Goal: Information Seeking & Learning: Learn about a topic

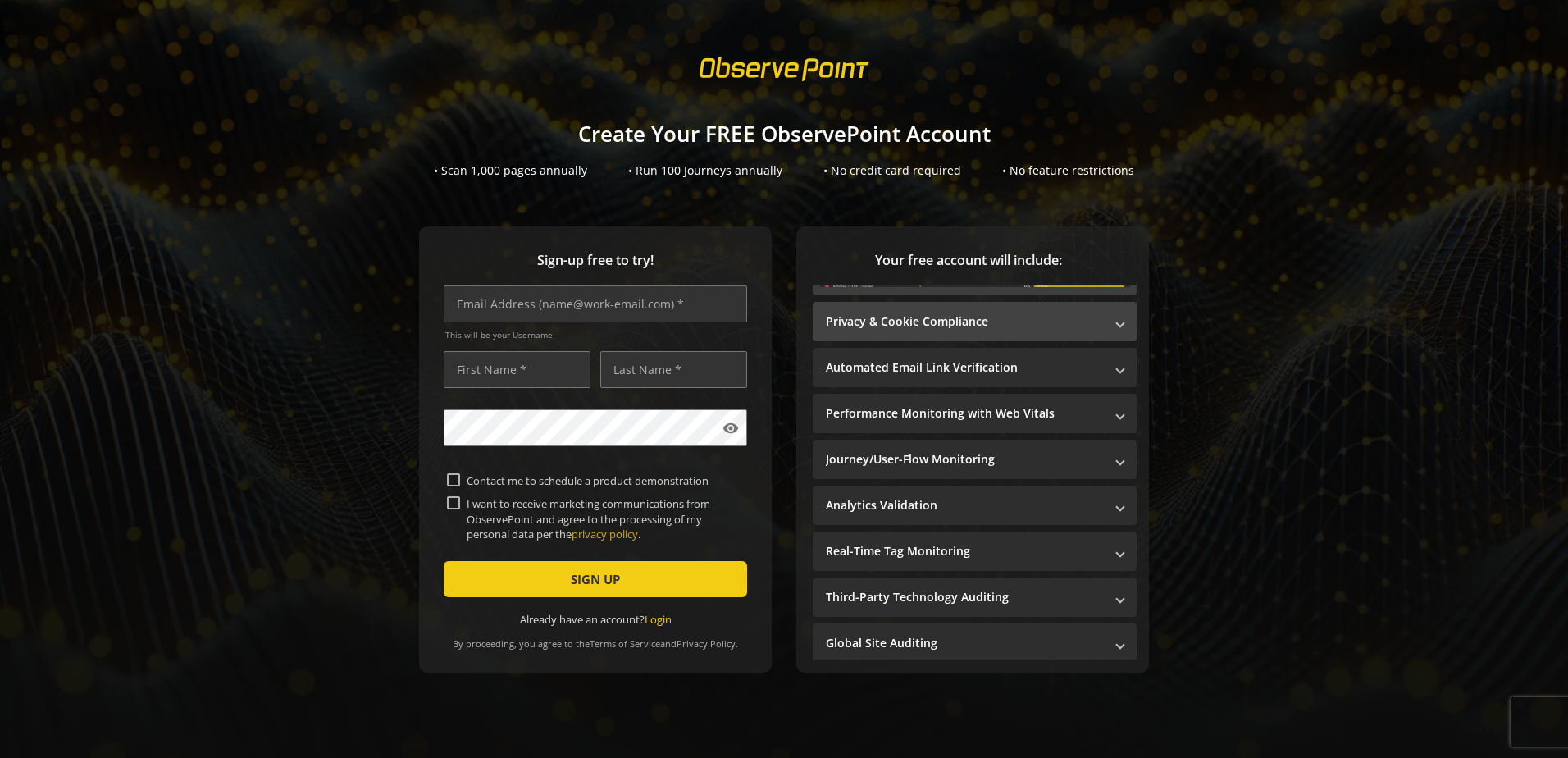
scroll to position [256, 0]
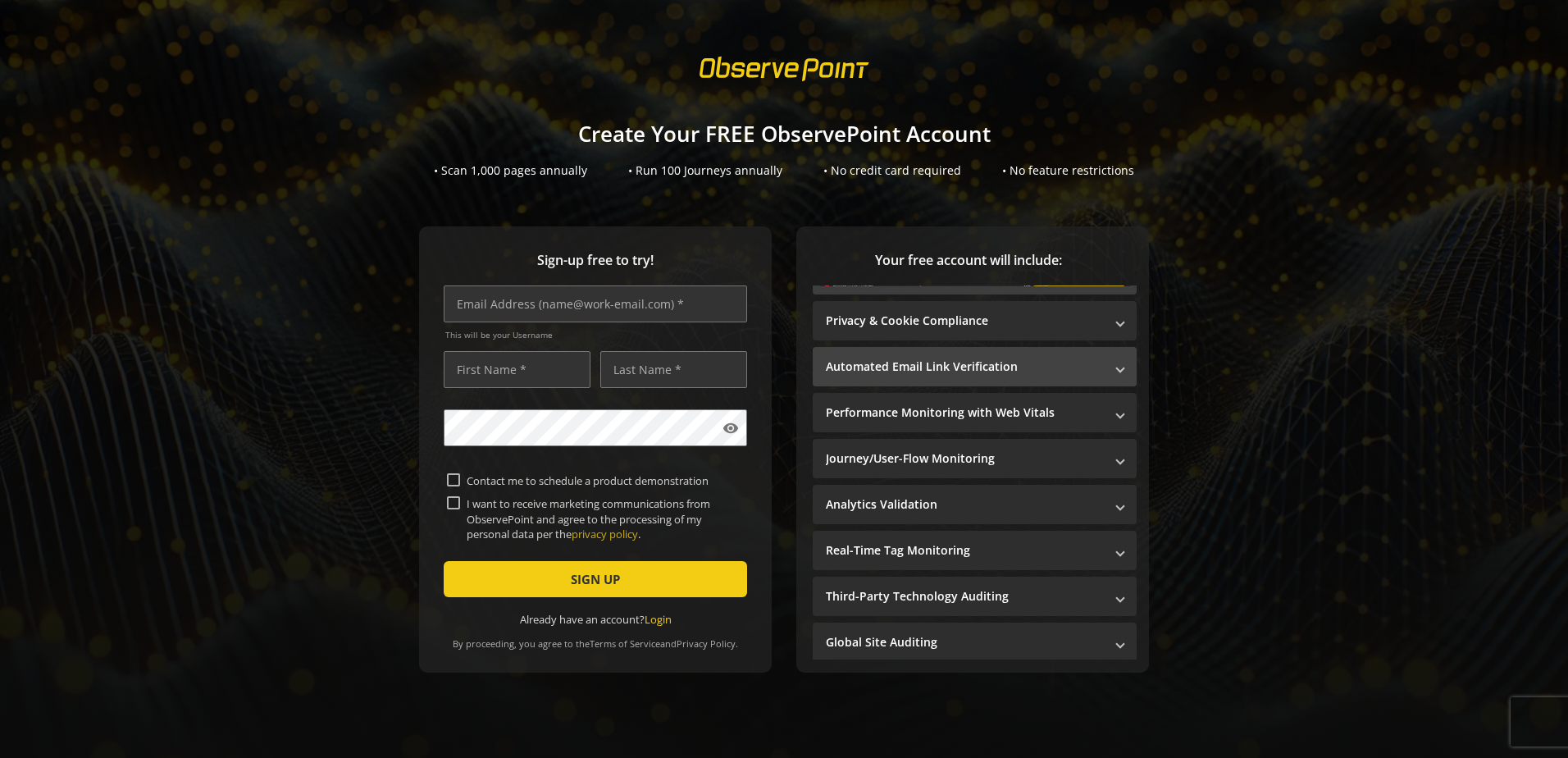
click at [1024, 358] on mat-panel-title "Automated Email Link Verification" at bounding box center [964, 366] width 278 height 17
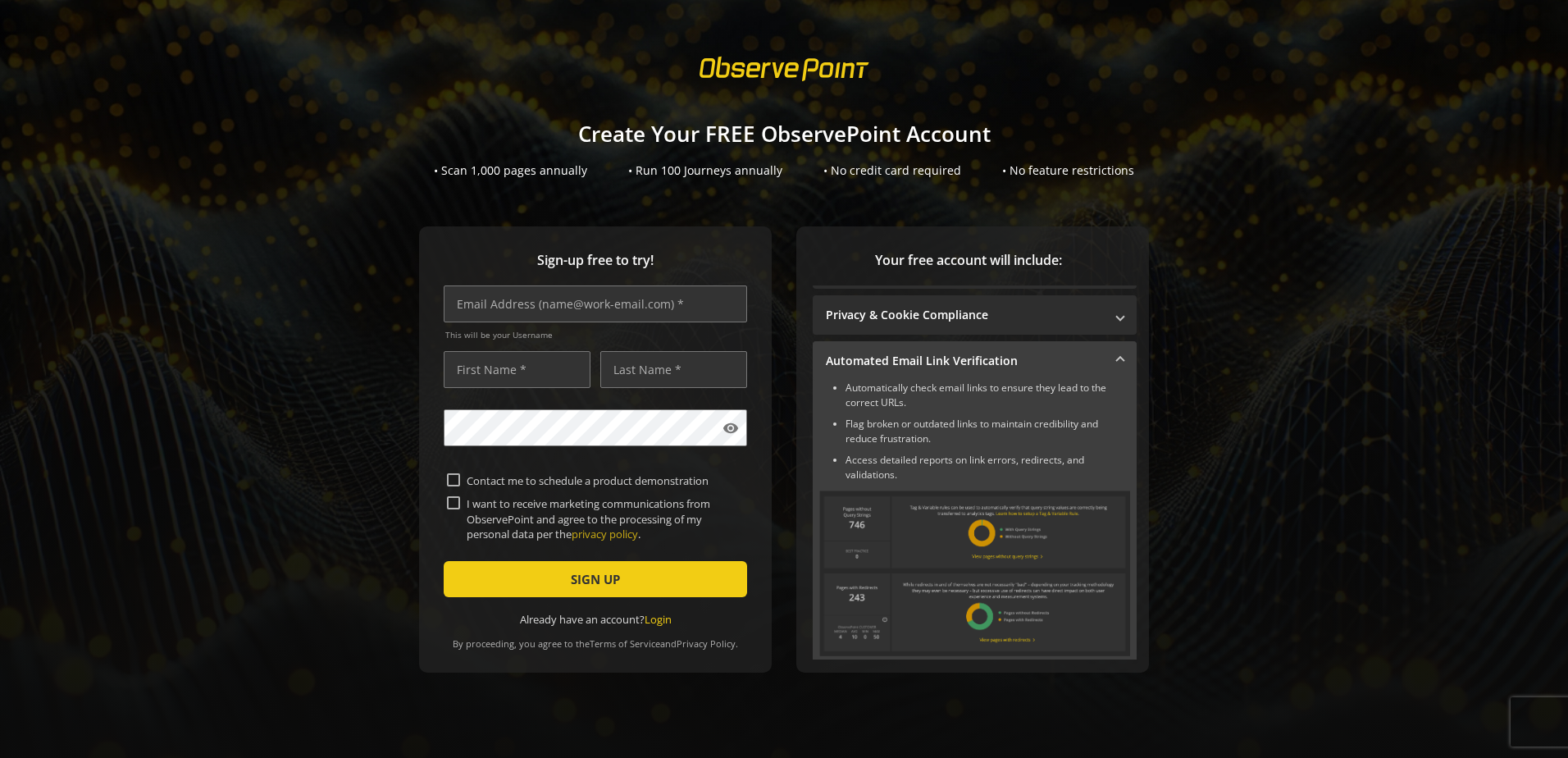
scroll to position [10, 0]
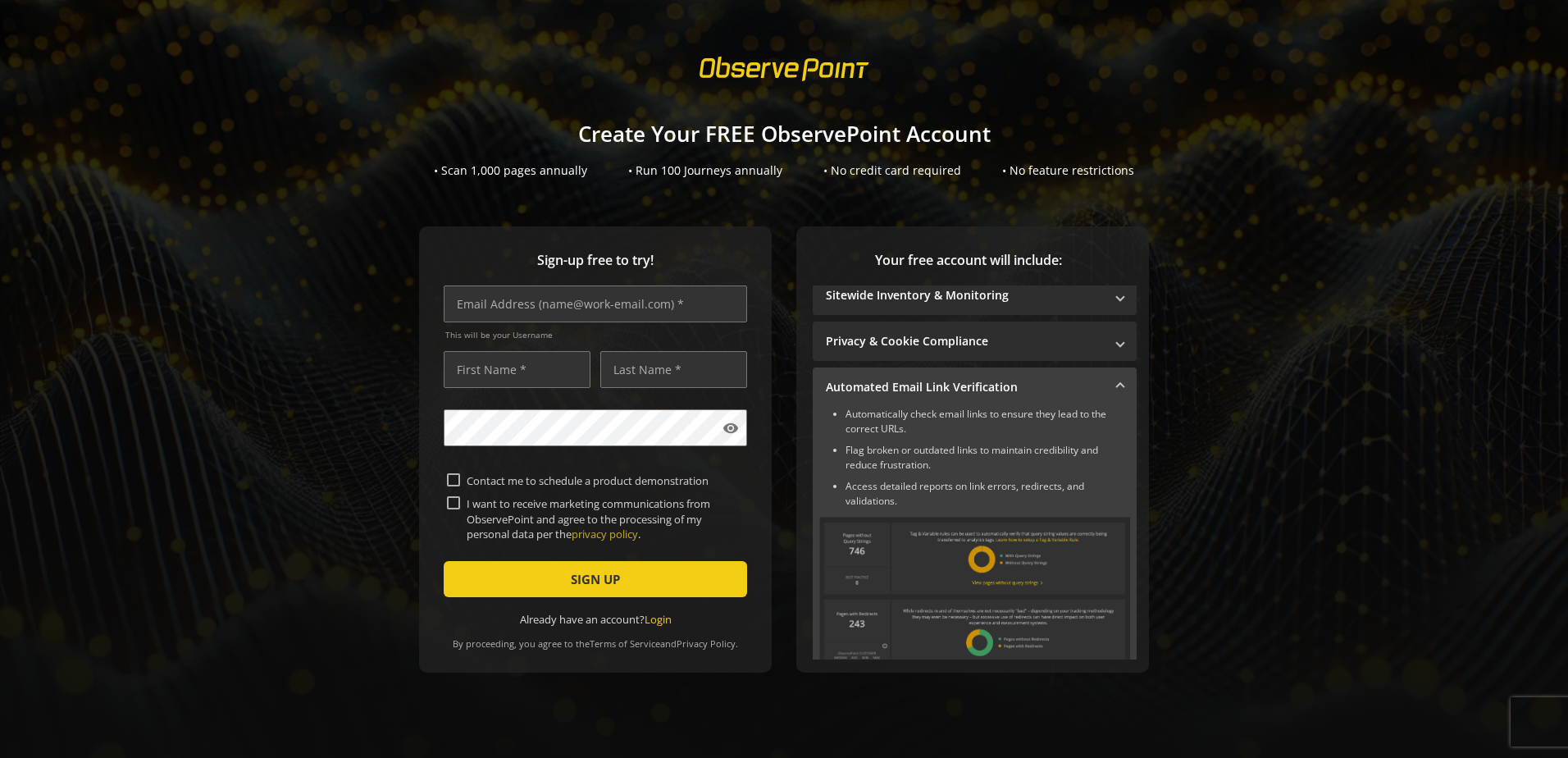
click at [1031, 379] on mat-panel-title "Automated Email Link Verification" at bounding box center [964, 387] width 278 height 17
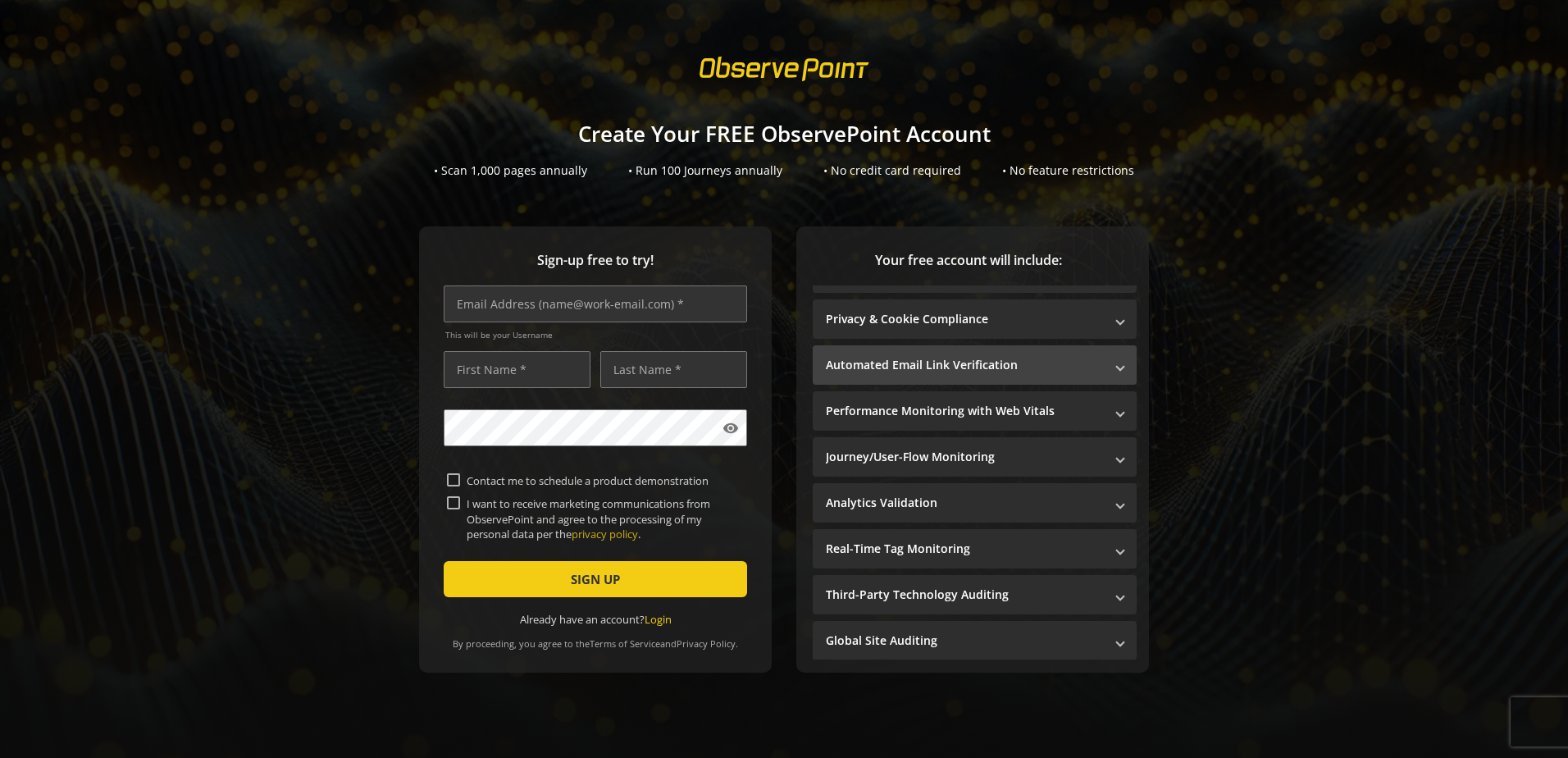
scroll to position [33, 0]
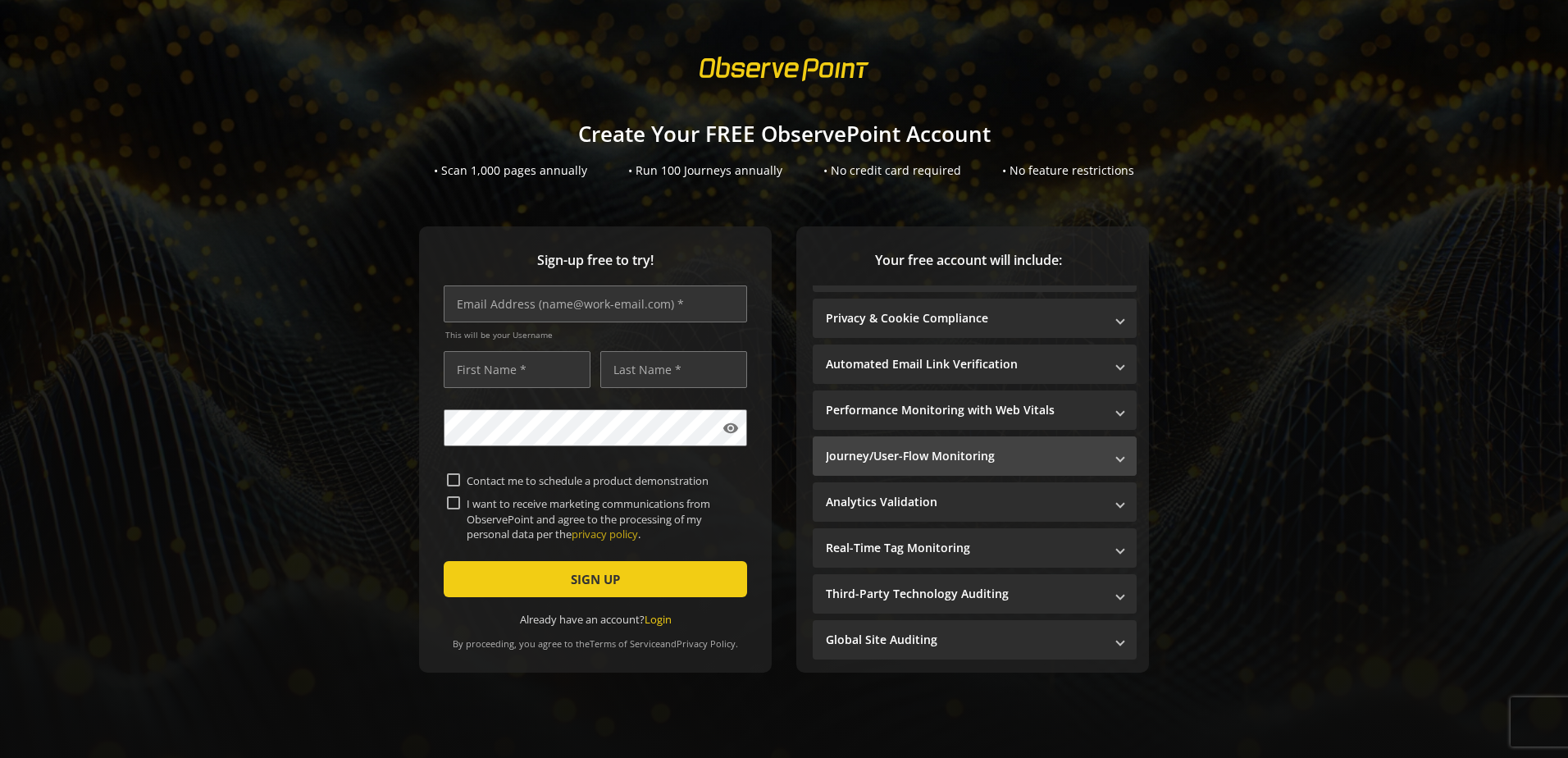
click at [953, 457] on mat-panel-title "Journey/User-Flow Monitoring" at bounding box center [964, 455] width 278 height 17
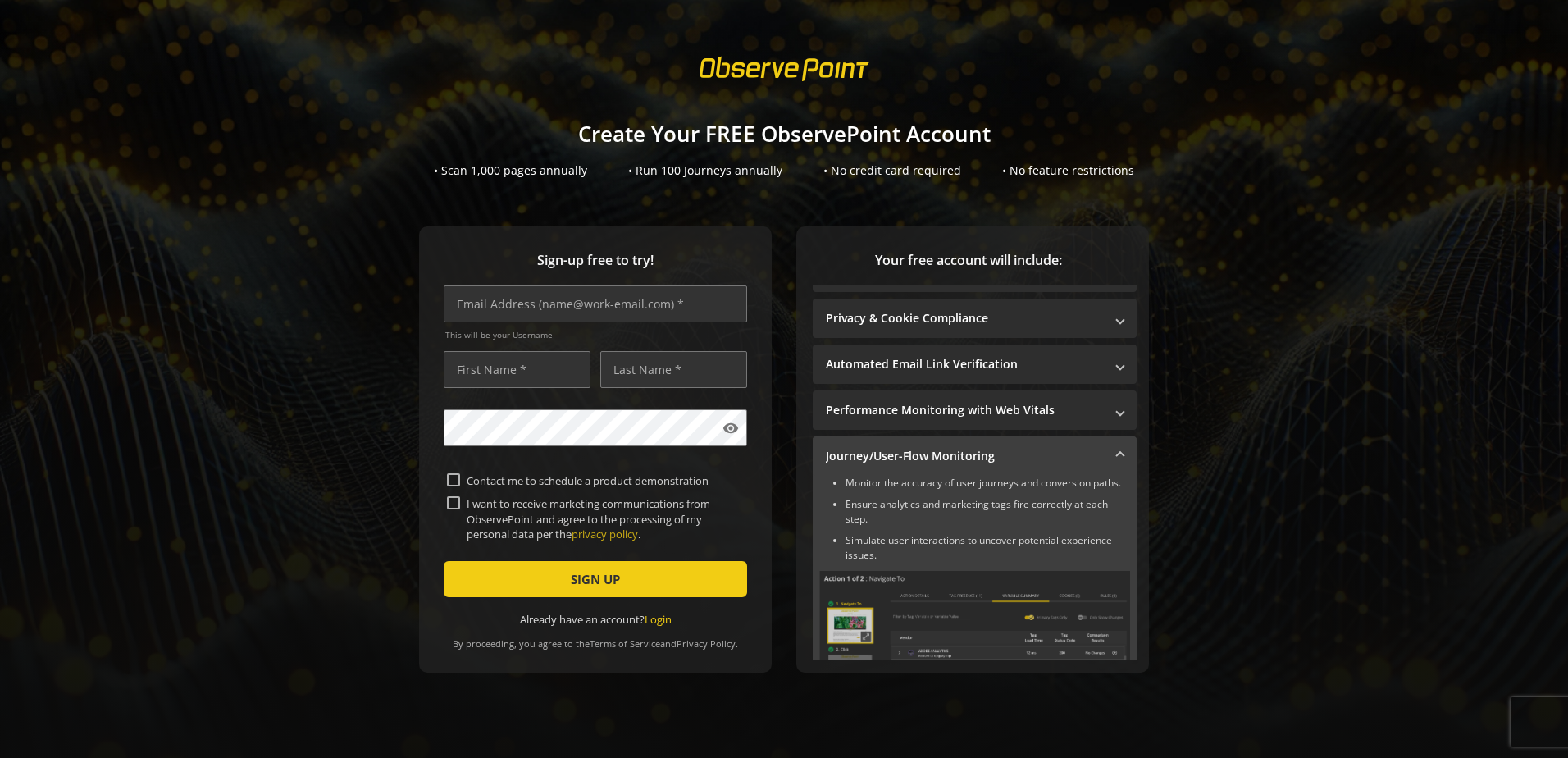
click at [954, 457] on mat-panel-title "Journey/User-Flow Monitoring" at bounding box center [964, 455] width 278 height 17
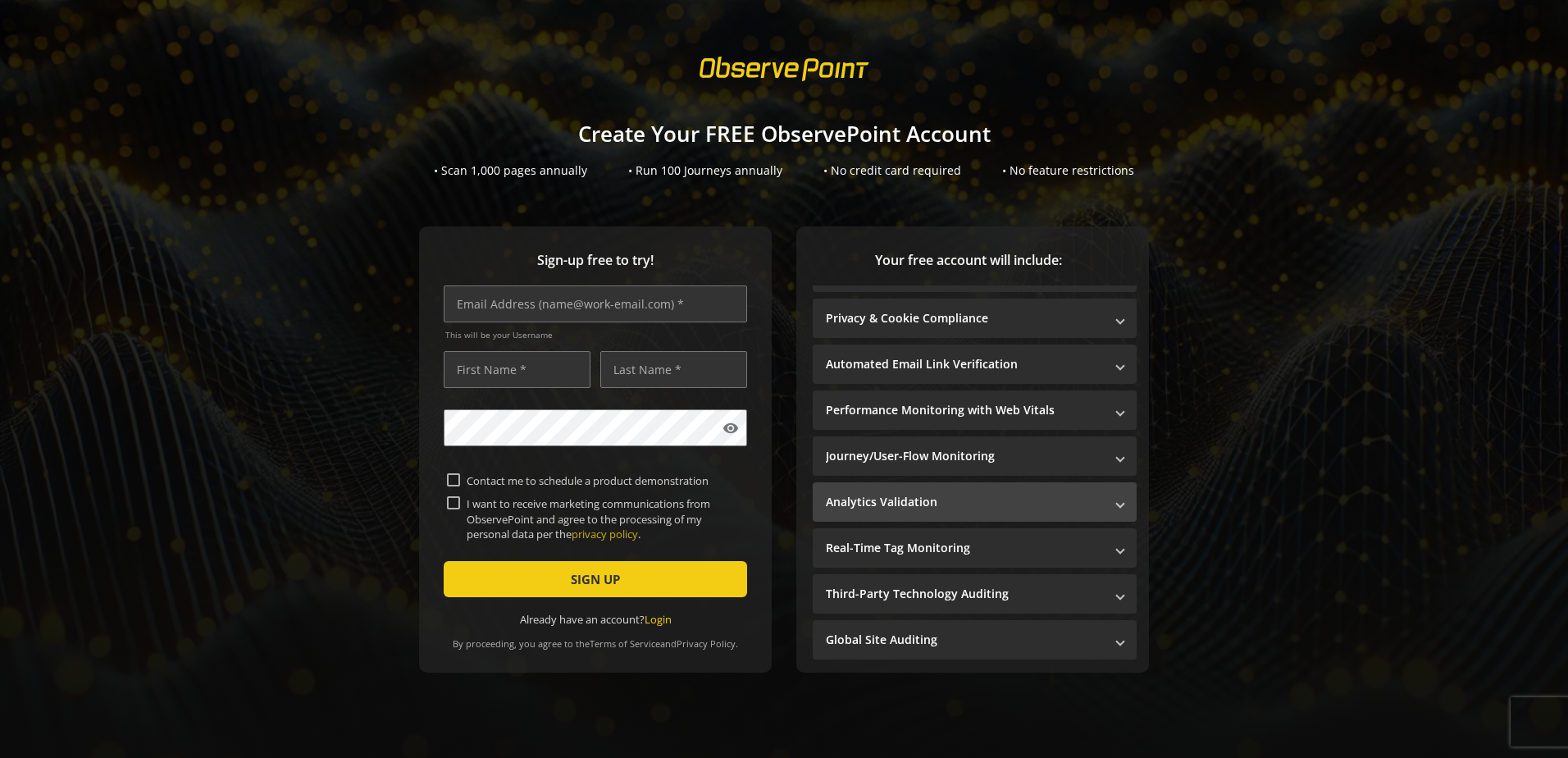
click at [964, 502] on mat-panel-title "Analytics Validation" at bounding box center [964, 501] width 278 height 17
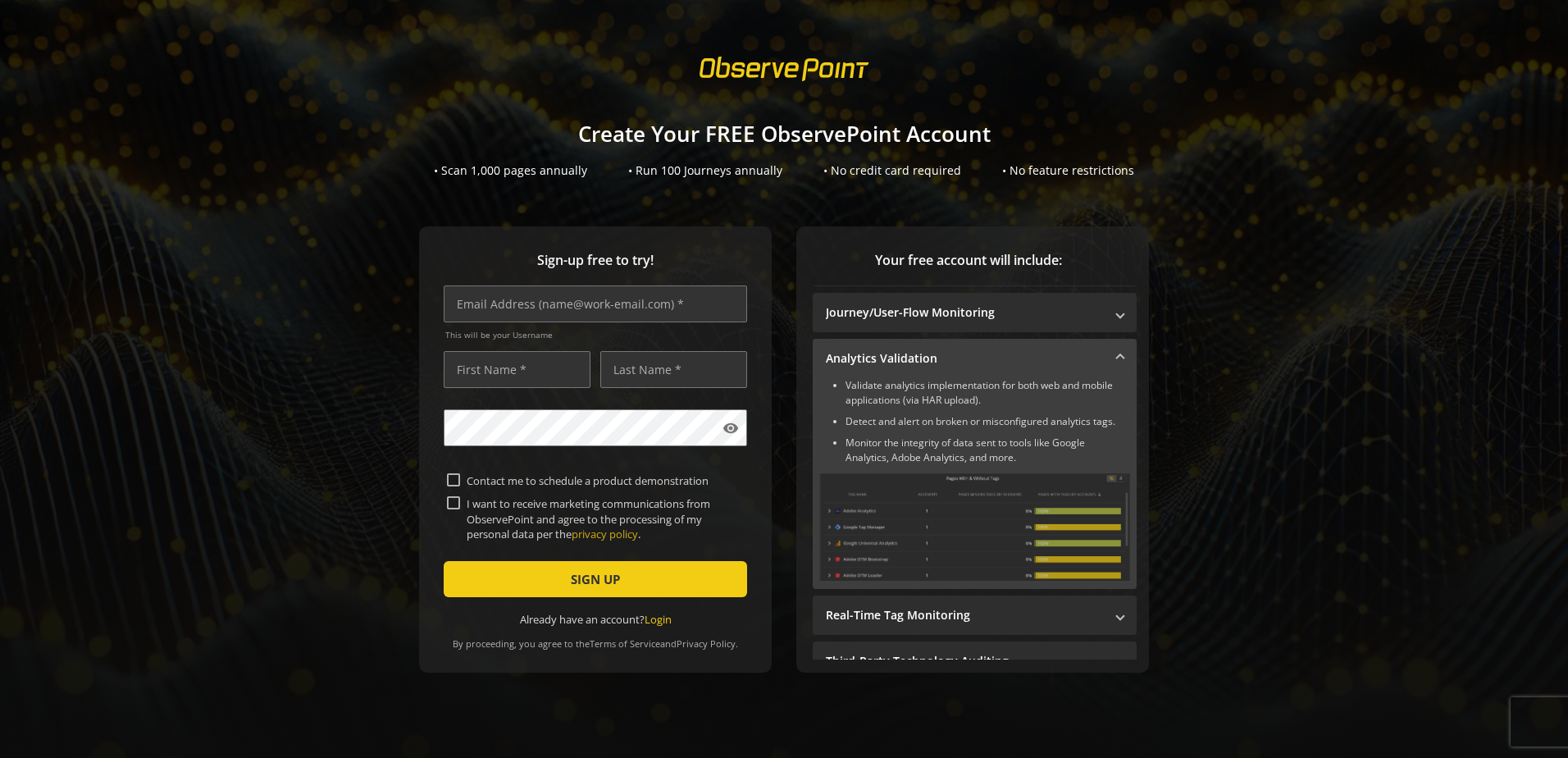
scroll to position [197, 0]
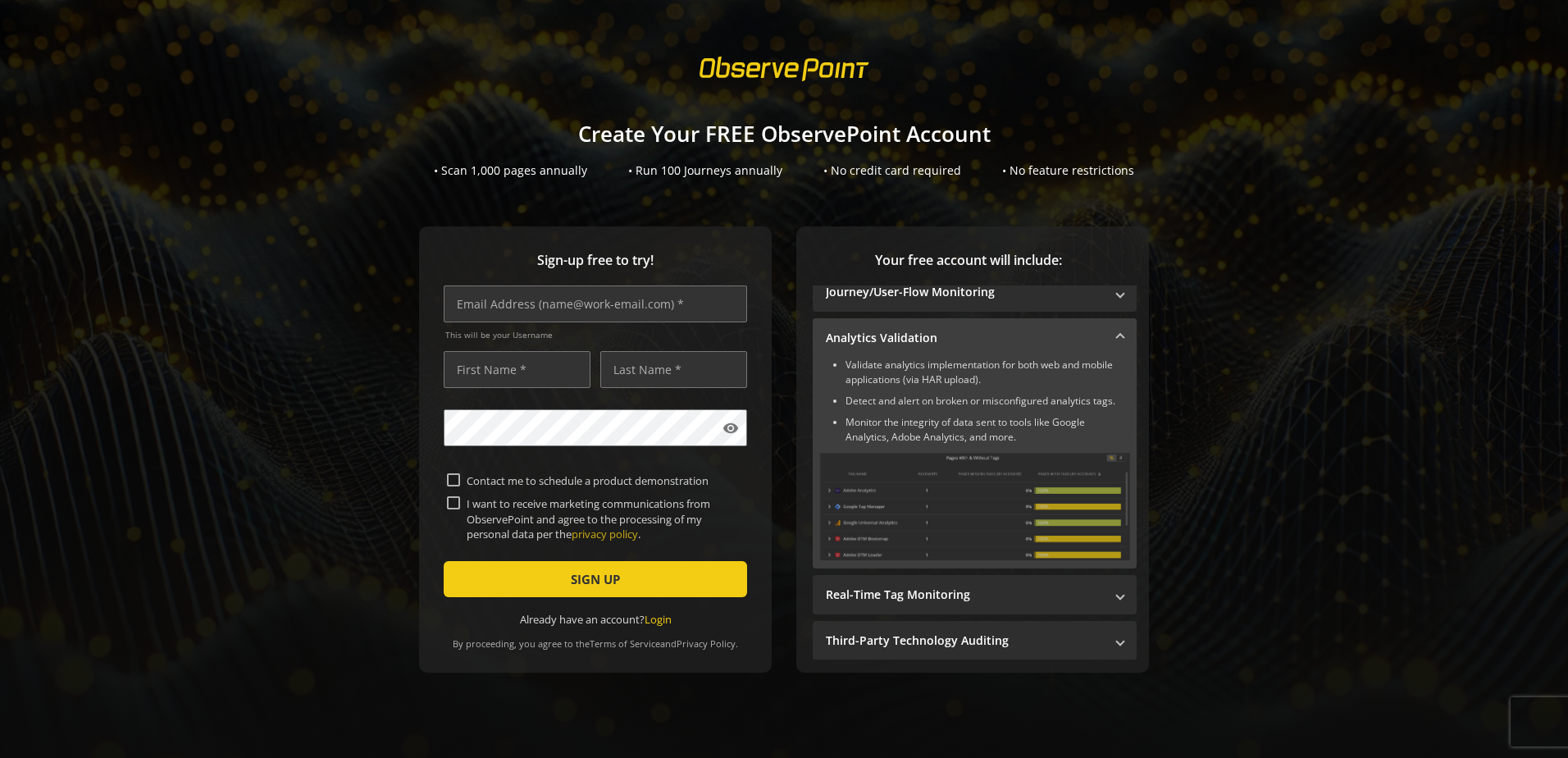
click at [926, 343] on mat-panel-title "Analytics Validation" at bounding box center [964, 338] width 278 height 17
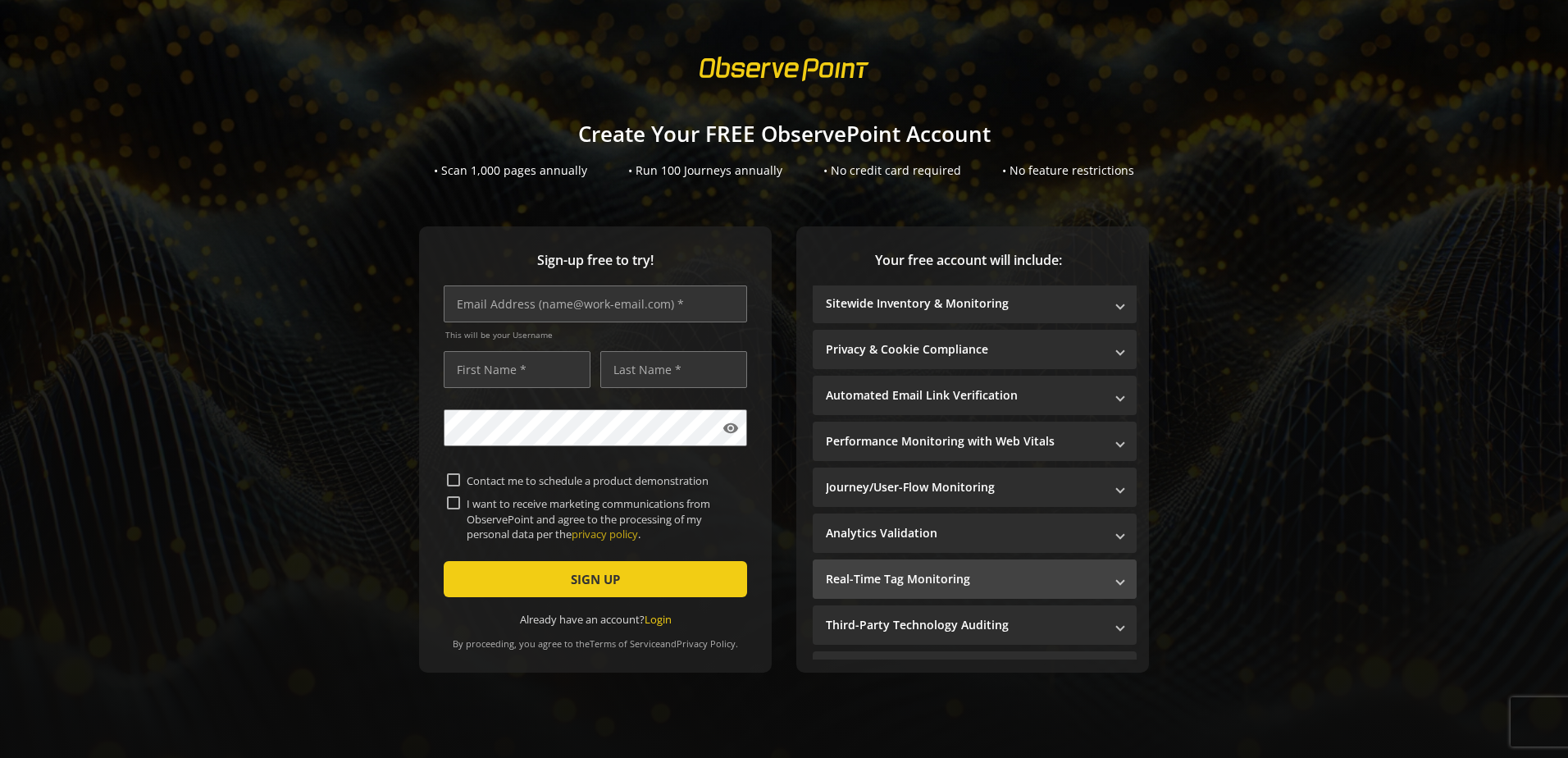
scroll to position [0, 0]
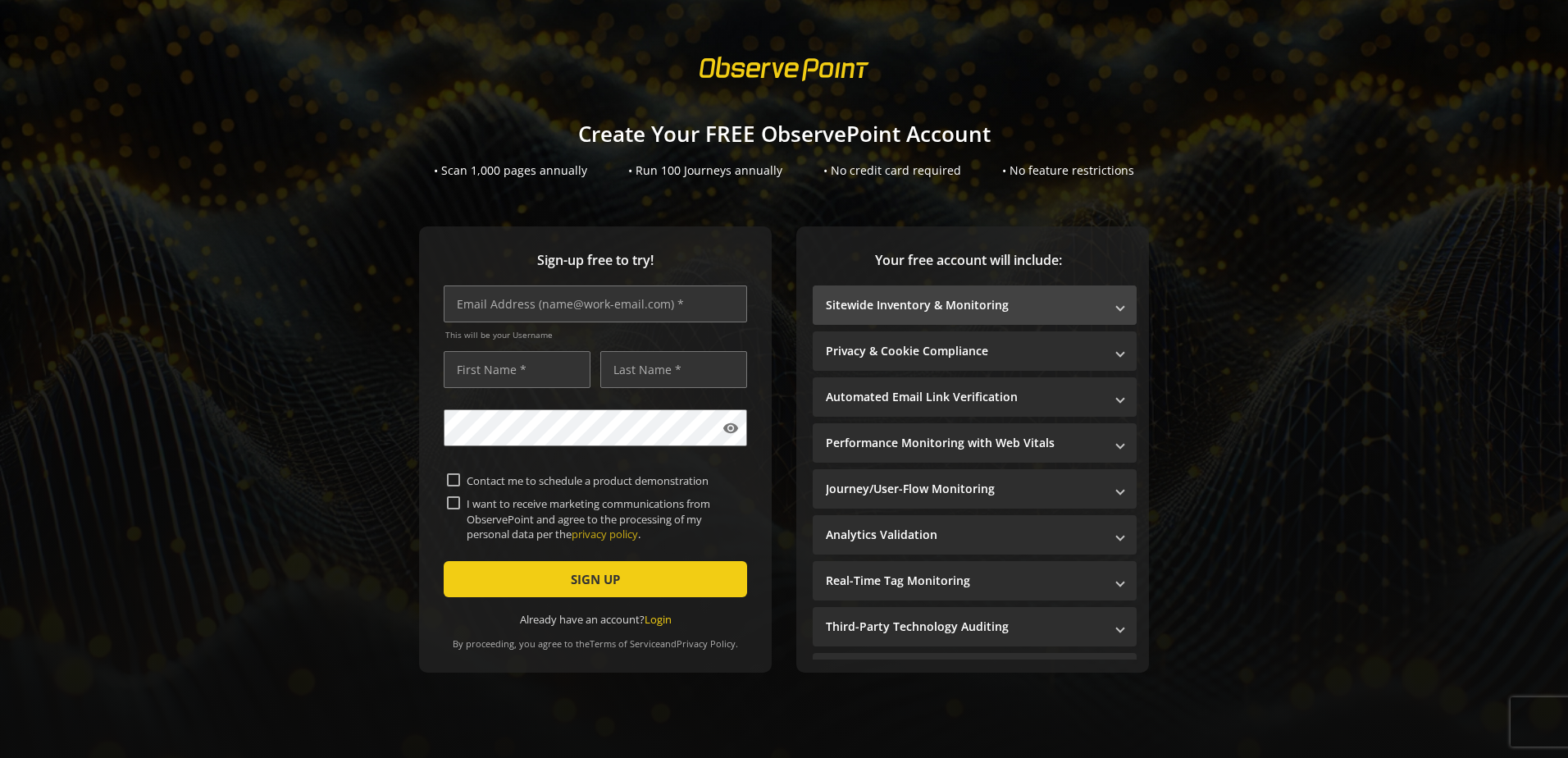
click at [990, 296] on mat-expansion-panel-header "Sitewide Inventory & Monitoring" at bounding box center [975, 305] width 324 height 39
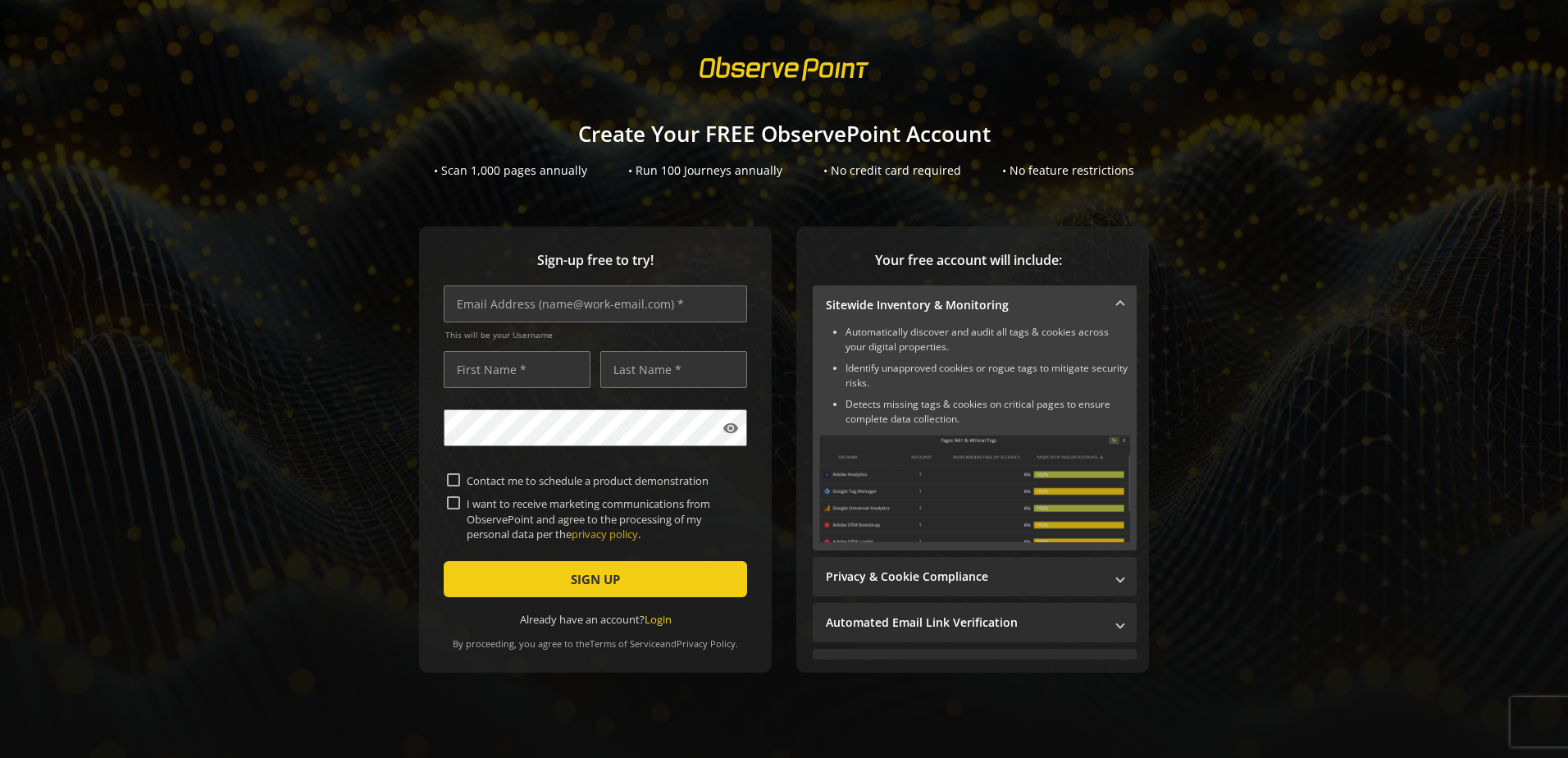
click at [888, 289] on mat-expansion-panel-header "Sitewide Inventory & Monitoring" at bounding box center [975, 305] width 324 height 39
